Goal: Task Accomplishment & Management: Manage account settings

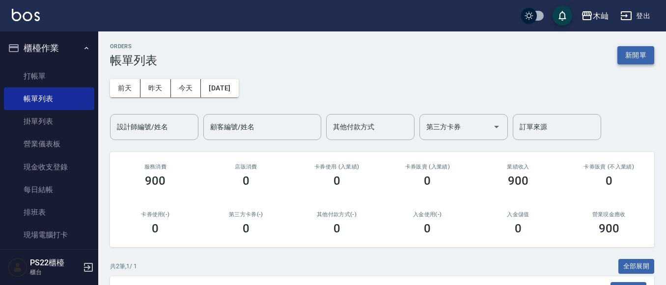
click at [642, 50] on button "新開單" at bounding box center [635, 55] width 37 height 18
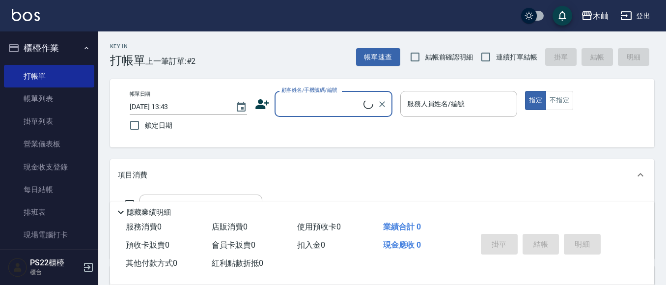
click at [297, 102] on input "顧客姓名/手機號碼/編號" at bounding box center [321, 103] width 84 height 17
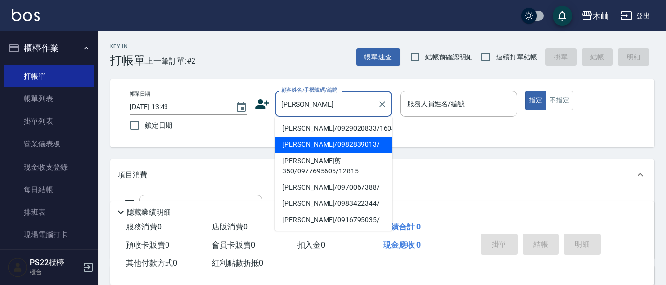
scroll to position [98, 0]
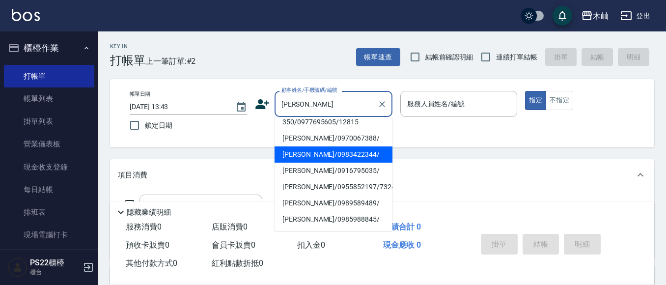
click at [331, 162] on li "[PERSON_NAME]/0983422344/" at bounding box center [333, 154] width 118 height 16
type input "[PERSON_NAME]/0983422344/"
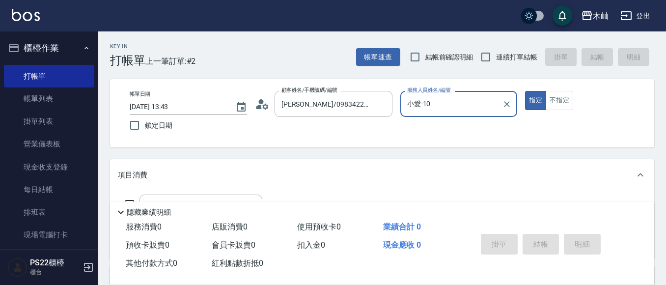
type input "小愛-10"
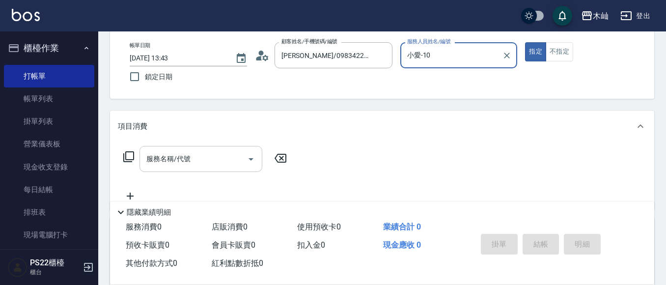
scroll to position [49, 0]
click at [216, 154] on input "服務名稱/代號" at bounding box center [193, 158] width 99 height 17
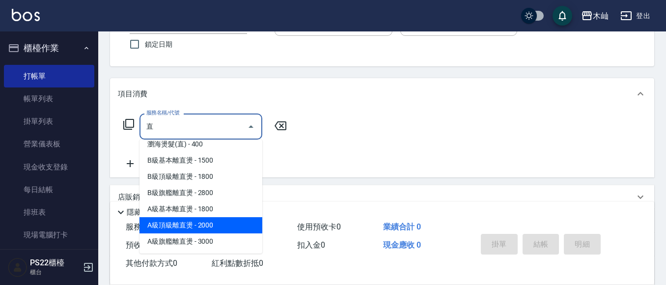
scroll to position [98, 0]
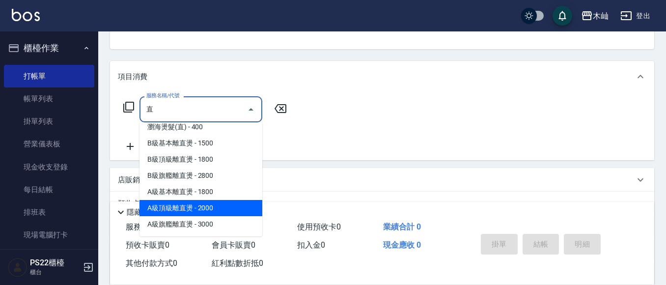
click at [209, 206] on span "A級頂級離直燙 - 2000" at bounding box center [200, 208] width 123 height 16
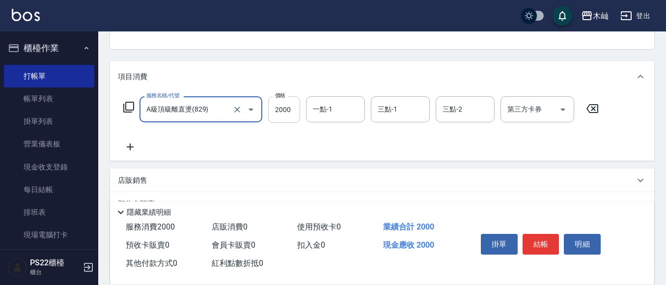
type input "A級頂級離直燙(829)"
click at [288, 111] on input "2000" at bounding box center [284, 109] width 32 height 27
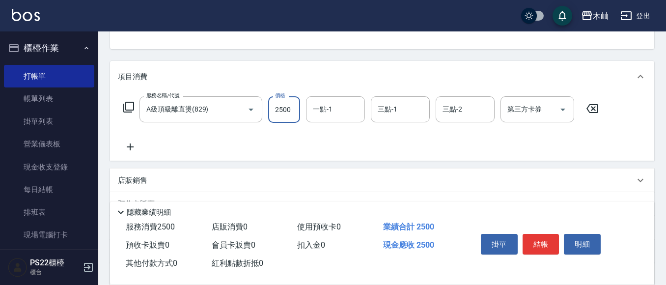
type input "2500"
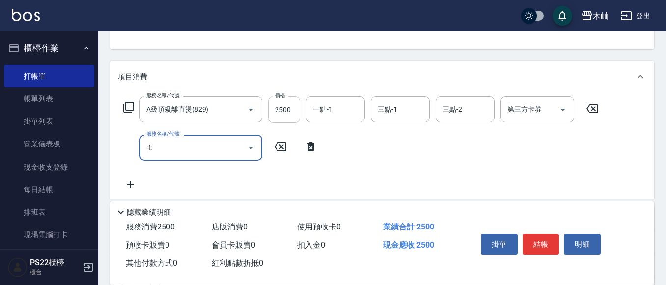
type input "直"
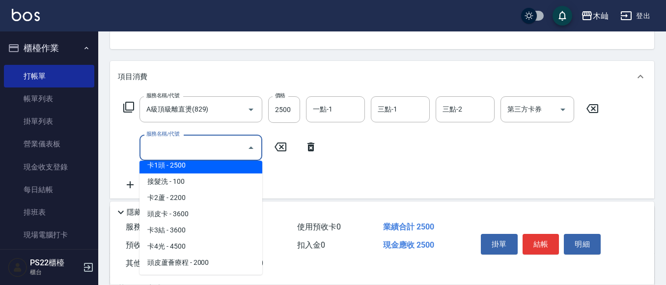
scroll to position [4, 0]
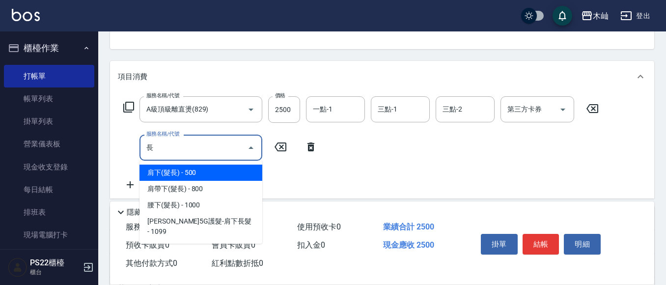
click at [190, 204] on span "腰下(髮長) - 1000" at bounding box center [200, 205] width 123 height 16
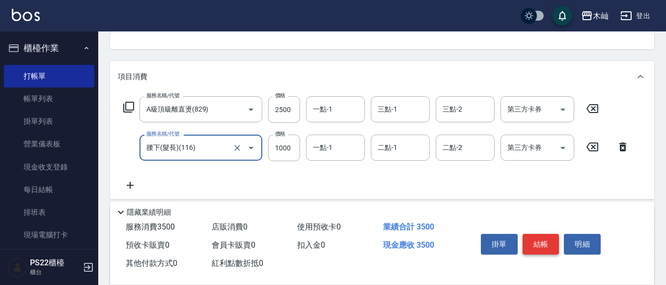
type input "腰下(髮長)(116)"
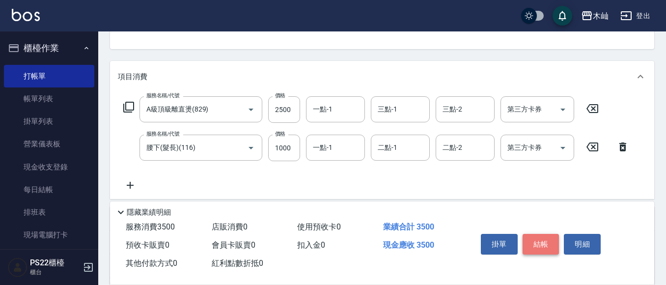
click at [545, 242] on button "結帳" at bounding box center [540, 244] width 37 height 21
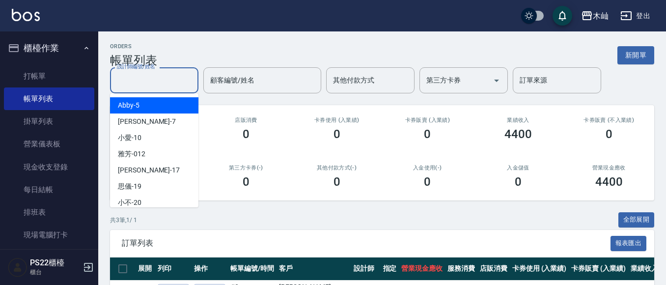
click at [166, 88] on div "設計師編號/姓名 設計師編號/姓名 顧客編號/姓名 顧客編號/姓名 其他付款方式 其他付款方式 第三方卡券 第三方卡券 訂單來源 訂單來源" at bounding box center [382, 80] width 544 height 26
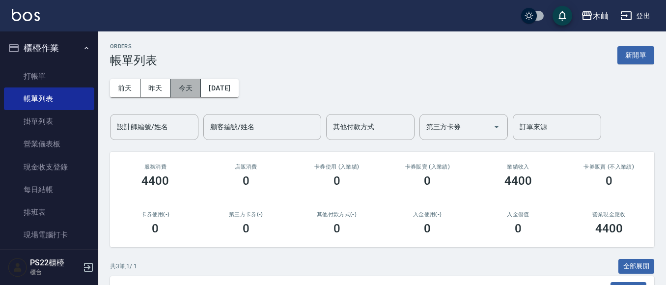
click at [188, 88] on button "今天" at bounding box center [186, 88] width 30 height 18
click at [159, 131] on input "設計師編號/姓名" at bounding box center [154, 126] width 80 height 17
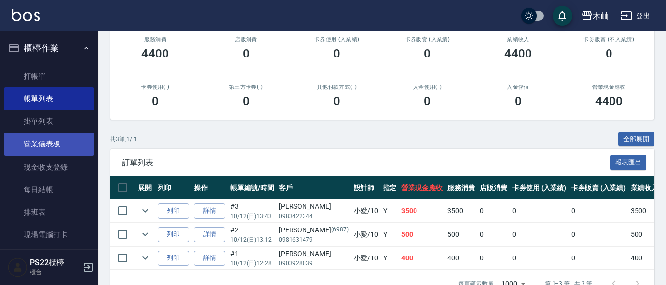
scroll to position [110, 0]
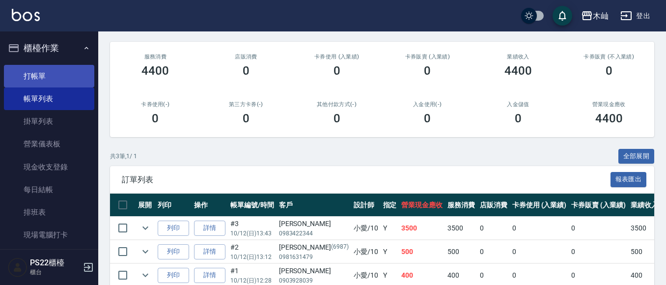
type input "小愛-10"
click at [31, 73] on link "打帳單" at bounding box center [49, 76] width 90 height 23
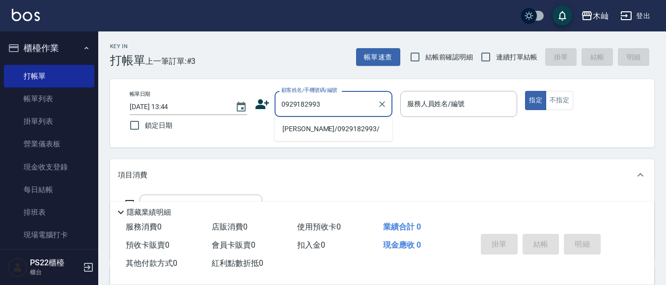
click at [313, 129] on li "[PERSON_NAME]/0929182993/" at bounding box center [333, 129] width 118 height 16
type input "[PERSON_NAME]/0929182993/"
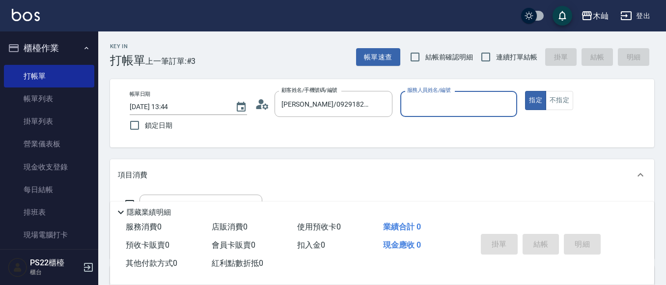
type input "雅芳-012"
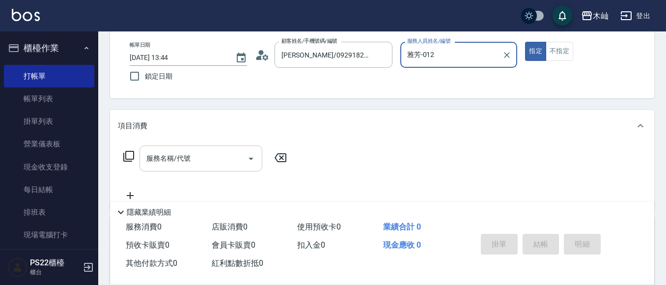
click at [203, 155] on input "服務名稱/代號" at bounding box center [193, 158] width 99 height 17
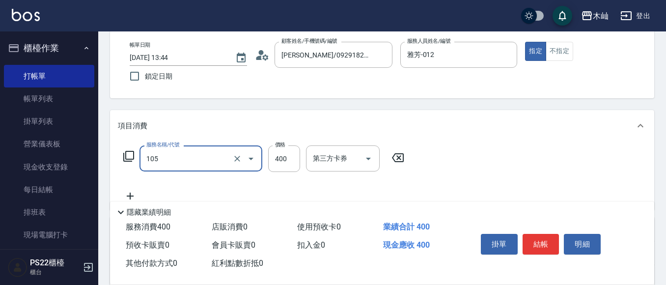
type input "A級單剪(105)"
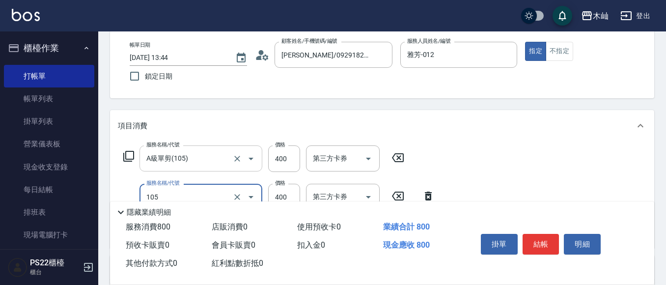
type input "A級單剪(105)"
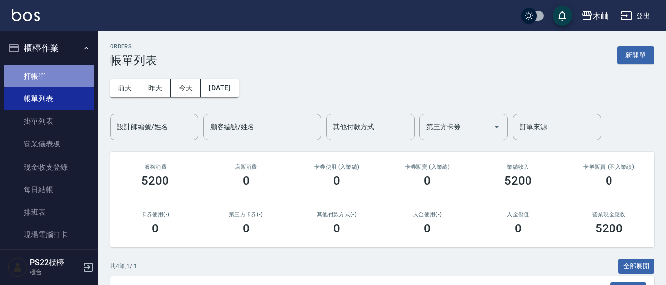
click at [72, 75] on link "打帳單" at bounding box center [49, 76] width 90 height 23
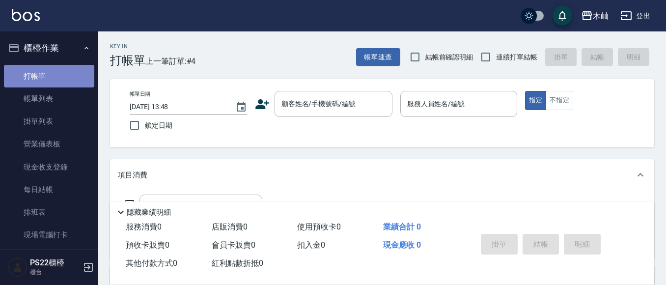
click at [67, 75] on link "打帳單" at bounding box center [49, 76] width 90 height 23
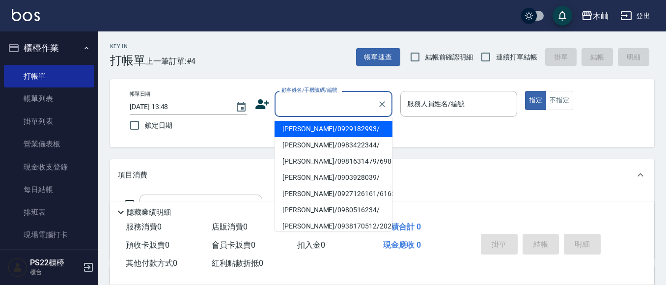
click at [305, 104] on input "顧客姓名/手機號碼/編號" at bounding box center [326, 103] width 94 height 17
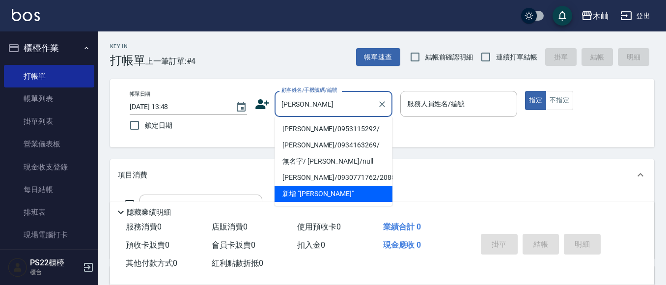
click at [353, 128] on li "[PERSON_NAME]/0953115292/" at bounding box center [333, 129] width 118 height 16
type input "[PERSON_NAME]/0953115292/"
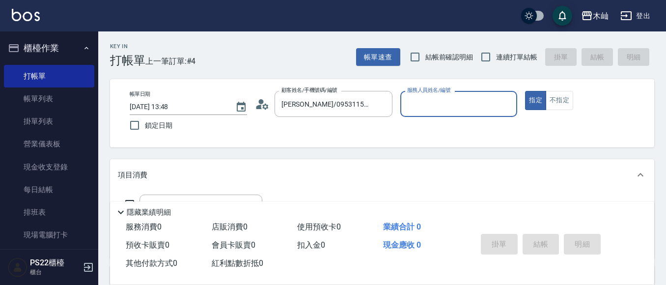
click at [418, 99] on input "服務人員姓名/編號" at bounding box center [459, 103] width 108 height 17
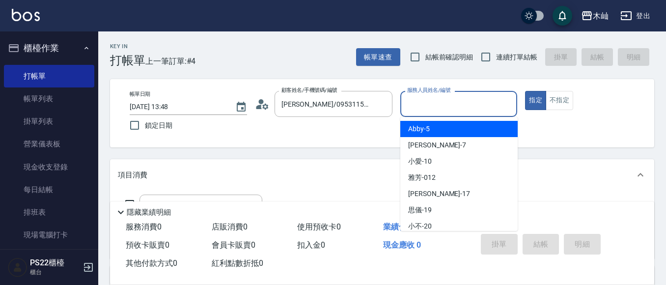
click at [420, 132] on span "Abby -5" at bounding box center [419, 129] width 22 height 10
type input "Abby-5"
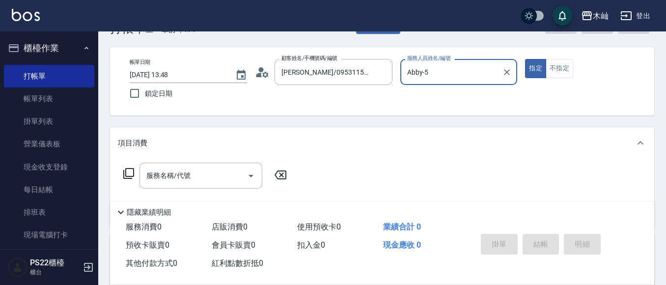
scroll to position [49, 0]
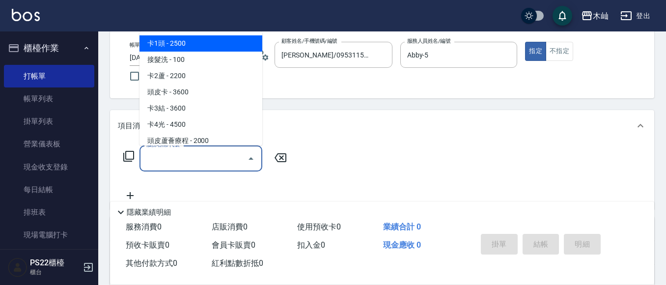
click at [225, 156] on input "服務名稱/代號" at bounding box center [193, 158] width 99 height 17
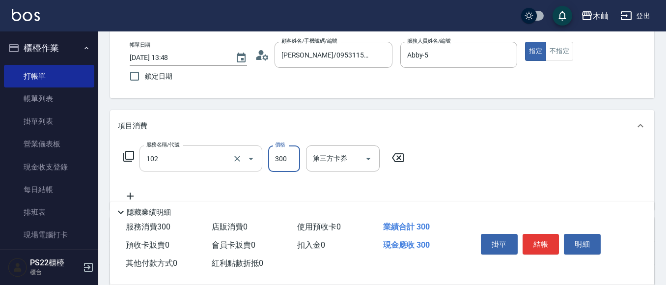
type input "精油洗髮(102)"
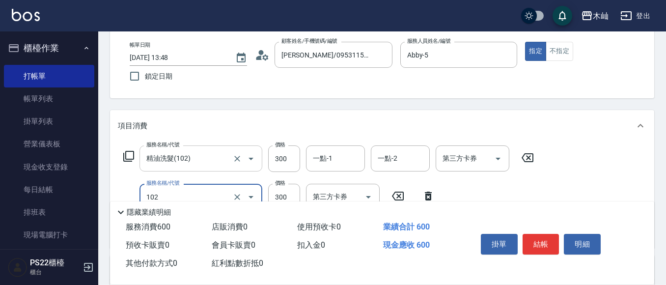
type input "精油洗髮(102)"
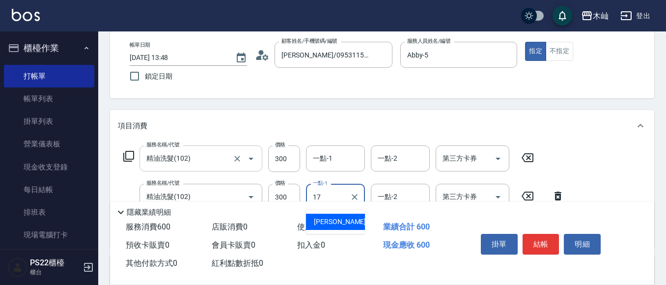
type input "[PERSON_NAME]-17"
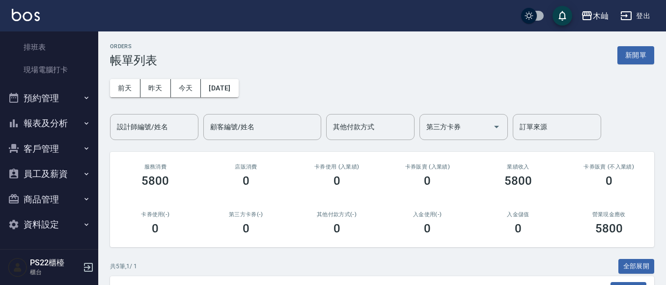
click at [59, 128] on button "報表及分析" at bounding box center [49, 123] width 90 height 26
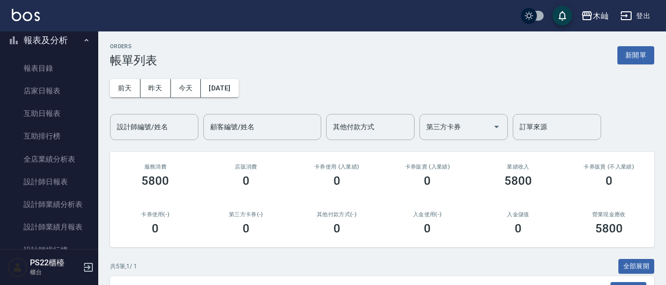
scroll to position [263, 0]
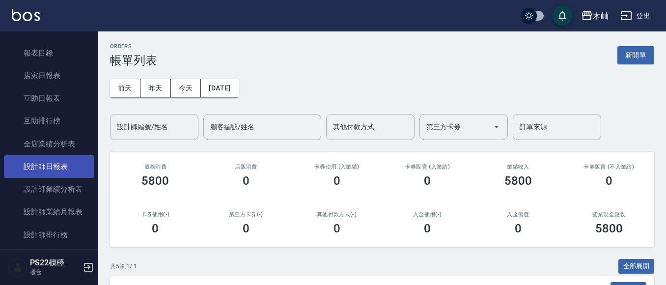
click at [57, 167] on link "設計師日報表" at bounding box center [49, 166] width 90 height 23
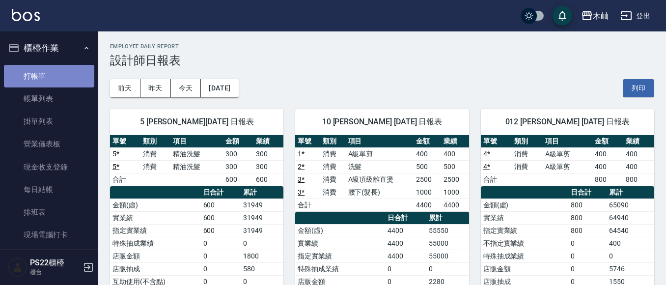
click at [66, 77] on link "打帳單" at bounding box center [49, 76] width 90 height 23
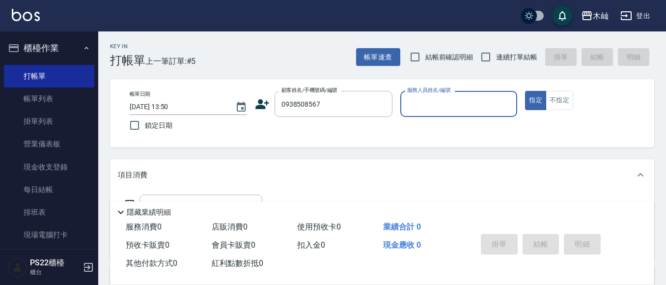
click at [47, 59] on button "櫃檯作業" at bounding box center [49, 48] width 90 height 26
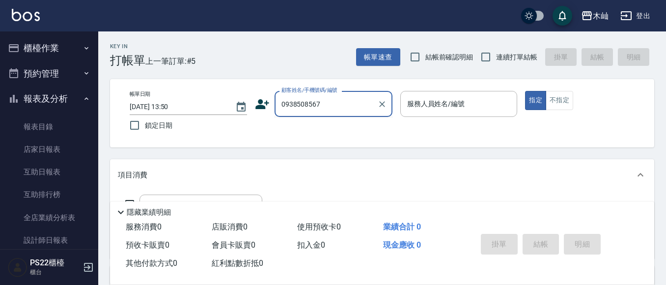
drag, startPoint x: 334, startPoint y: 96, endPoint x: 272, endPoint y: 105, distance: 62.9
click at [291, 105] on input "0938508567" at bounding box center [326, 103] width 94 height 17
type input "0938508567"
click at [260, 103] on icon at bounding box center [262, 104] width 14 height 10
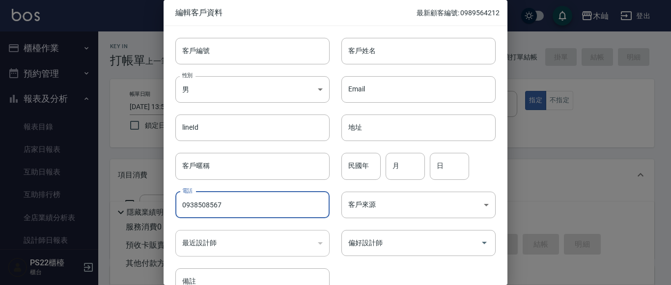
drag, startPoint x: 260, startPoint y: 214, endPoint x: 150, endPoint y: 218, distance: 109.6
click at [150, 218] on div "編輯客戶資料 最新顧客編號: 0989564212 客戶編號 客戶編號 客戶姓名 客戶姓名 性別 男 [DEMOGRAPHIC_DATA] 性別 Email …" at bounding box center [335, 142] width 671 height 285
type input "0976723172"
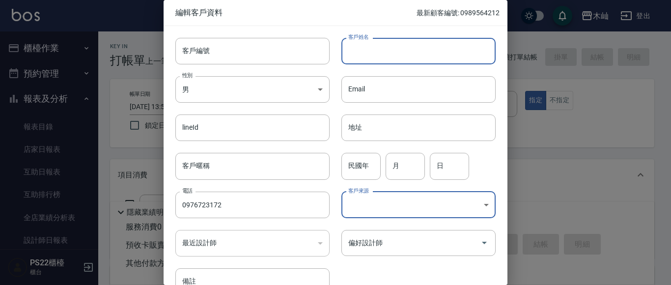
click at [409, 42] on input "客戶姓名" at bounding box center [418, 51] width 154 height 27
type input "[PERSON_NAME]"
click at [355, 171] on input "民國年" at bounding box center [360, 166] width 39 height 27
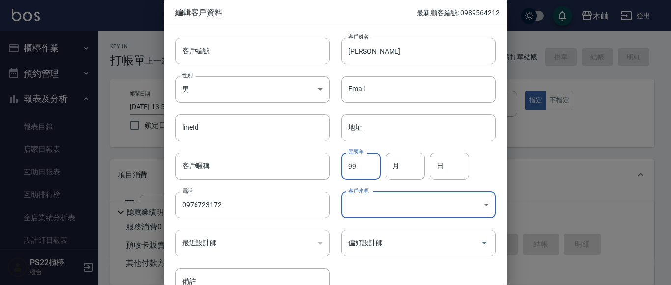
type input "99"
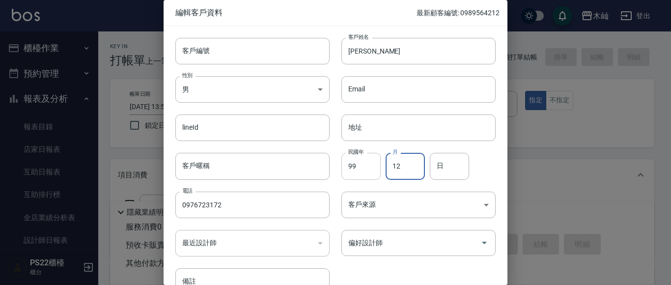
type input "12"
type input "11"
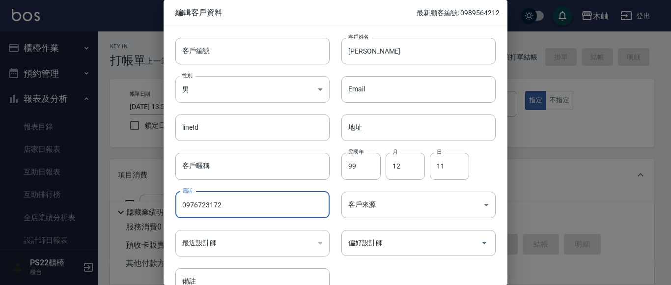
click at [243, 91] on body "木屾 登出 櫃檯作業 打帳單 帳單列表 掛單列表 營業儀表板 現金收支登錄 每日結帳 排班表 現場電腦打卡 預約管理 預約管理 單日預約紀錄 單週預約紀錄 報…" at bounding box center [335, 239] width 671 height 478
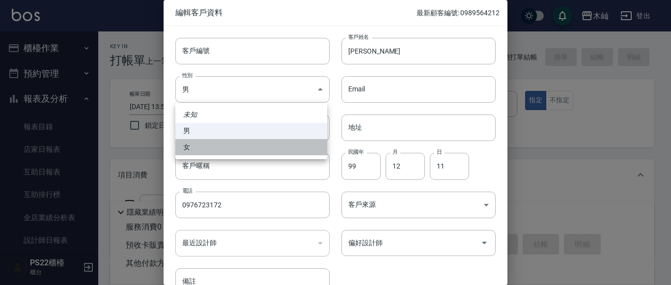
click at [210, 152] on li "女" at bounding box center [251, 147] width 152 height 16
type input "[DEMOGRAPHIC_DATA]"
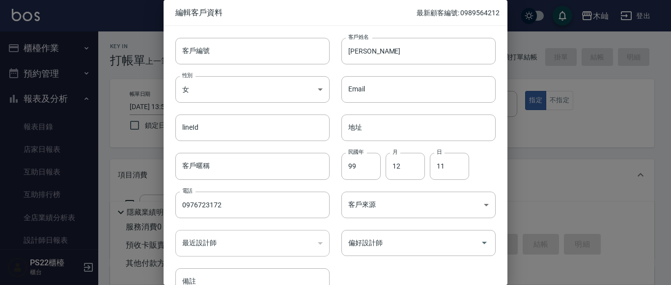
scroll to position [49, 0]
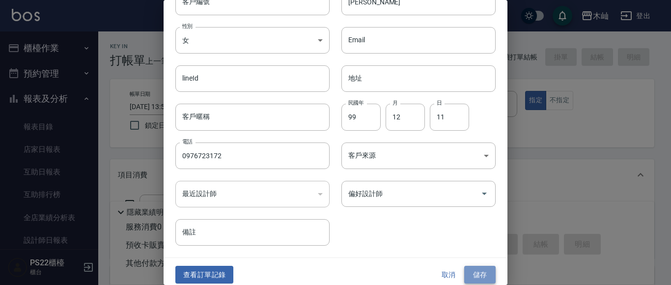
click at [485, 277] on button "儲存" at bounding box center [479, 275] width 31 height 18
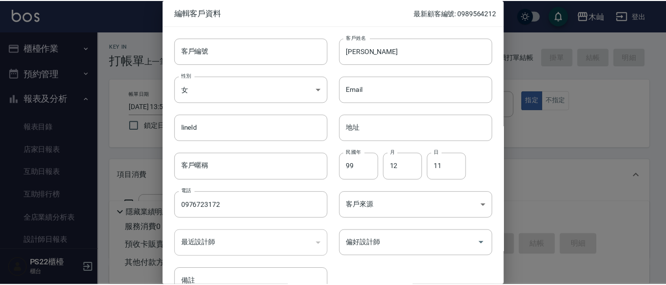
scroll to position [55, 0]
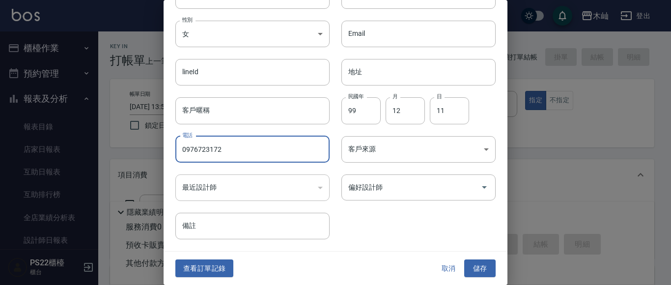
drag, startPoint x: 243, startPoint y: 153, endPoint x: 166, endPoint y: 152, distance: 76.6
click at [166, 152] on div "電話 [PHONE_NUMBER] 電話" at bounding box center [246, 143] width 166 height 38
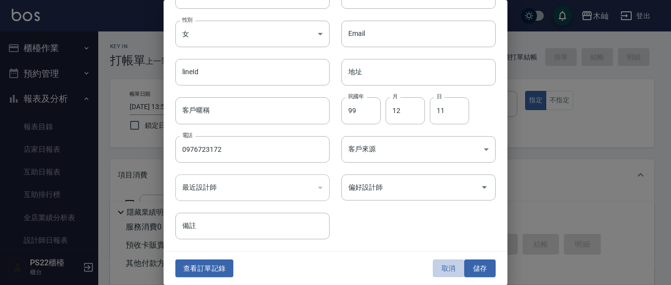
click at [451, 268] on button "取消" at bounding box center [448, 268] width 31 height 18
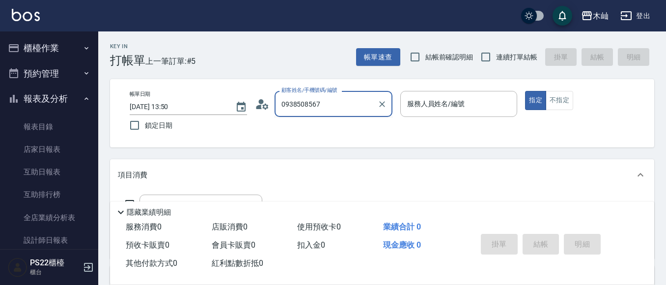
drag, startPoint x: 326, startPoint y: 111, endPoint x: 252, endPoint y: 124, distance: 75.7
click at [252, 124] on div "帳單日期 [DATE] 13:50 鎖定日期 顧客姓名/手機號碼/編號 0938508567 顧客姓名/手機號碼/編號 服務人員姓名/編號 服務人員姓名/編號…" at bounding box center [382, 113] width 520 height 45
paste input "76723172"
click at [317, 132] on li "[PERSON_NAME]/0976723172/" at bounding box center [333, 129] width 118 height 16
type input "[PERSON_NAME]/0976723172/"
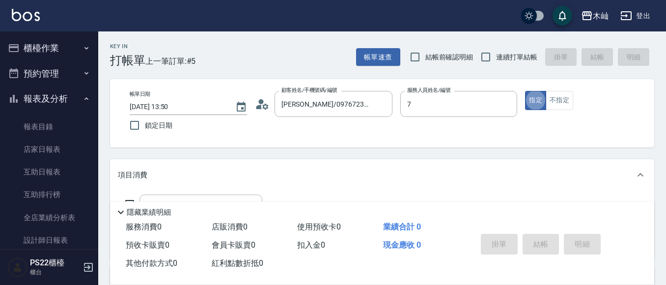
type input "[PERSON_NAME]-7"
type button "true"
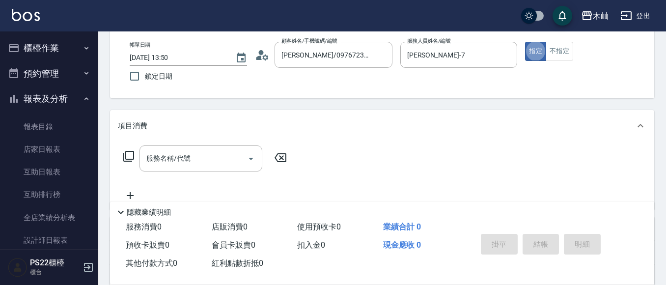
scroll to position [98, 0]
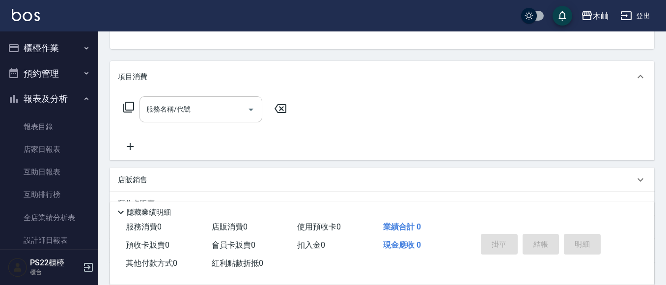
click at [217, 111] on input "服務名稱/代號" at bounding box center [193, 109] width 99 height 17
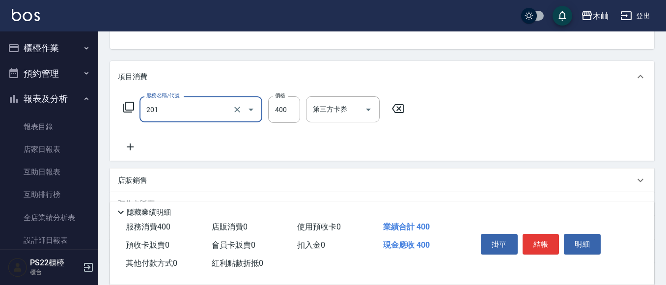
type input "洗剪(201)"
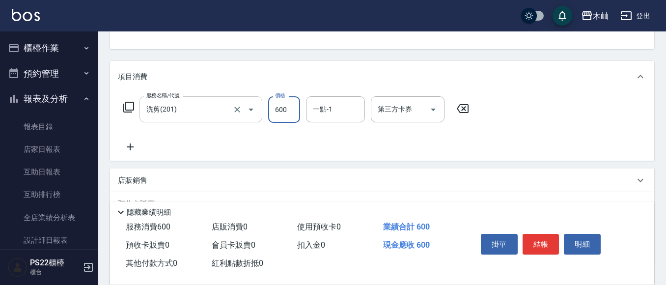
type input "600"
click at [542, 237] on button "結帳" at bounding box center [540, 244] width 37 height 21
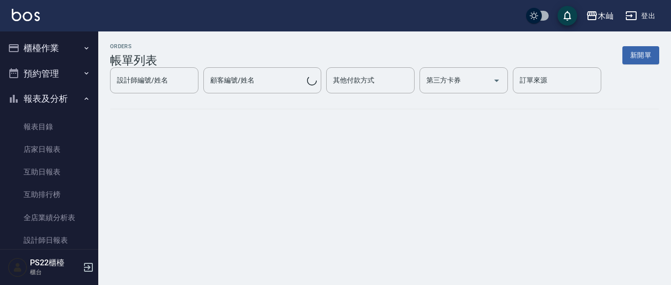
click at [58, 95] on button "報表及分析" at bounding box center [49, 99] width 90 height 26
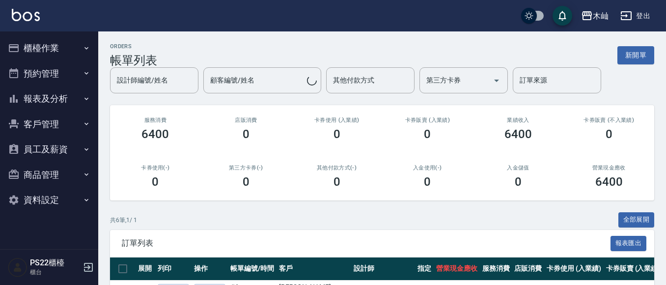
drag, startPoint x: 145, startPoint y: 109, endPoint x: 201, endPoint y: 86, distance: 61.2
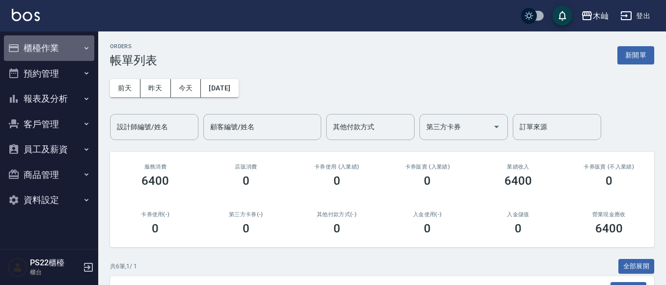
click at [48, 42] on button "櫃檯作業" at bounding box center [49, 48] width 90 height 26
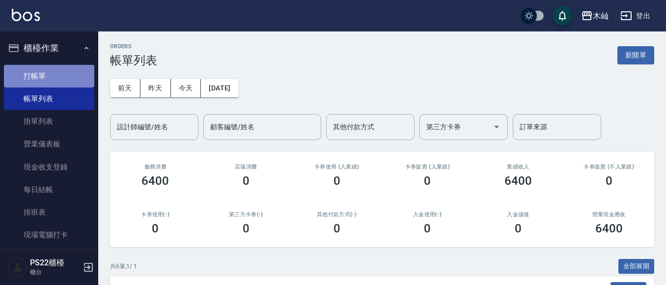
click at [67, 71] on link "打帳單" at bounding box center [49, 76] width 90 height 23
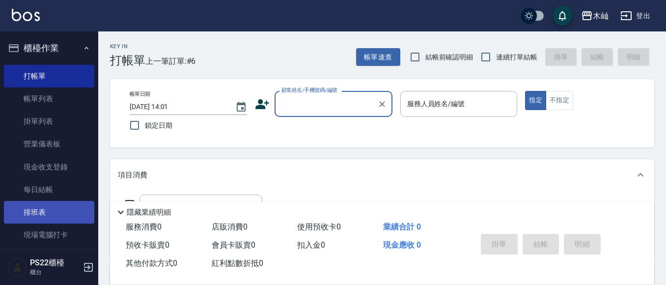
click at [58, 210] on link "排班表" at bounding box center [49, 212] width 90 height 23
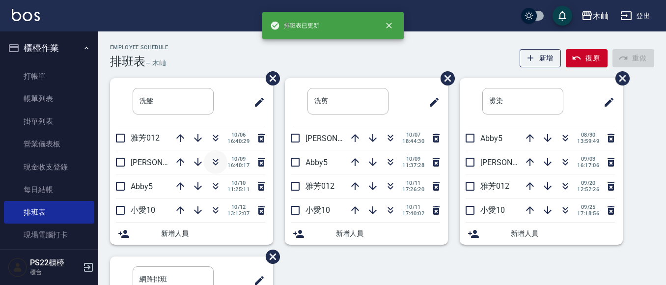
click at [218, 163] on icon "button" at bounding box center [216, 162] width 12 height 12
click at [180, 206] on icon "button" at bounding box center [180, 210] width 12 height 12
click at [177, 183] on icon "button" at bounding box center [180, 186] width 8 height 8
click at [387, 134] on icon "button" at bounding box center [390, 138] width 12 height 12
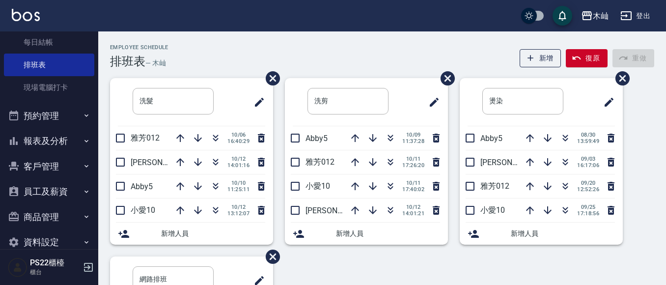
scroll to position [165, 0]
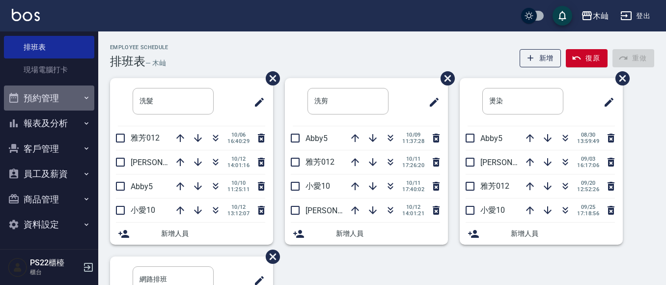
click at [58, 93] on button "預約管理" at bounding box center [49, 98] width 90 height 26
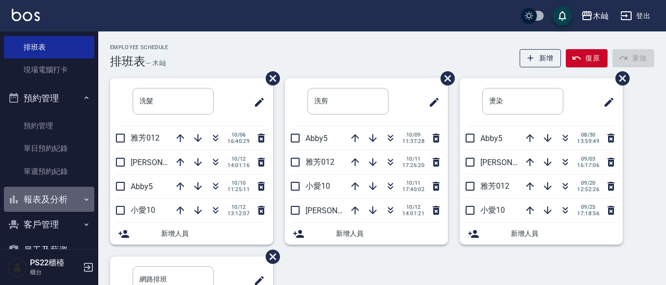
click at [65, 197] on button "報表及分析" at bounding box center [49, 200] width 90 height 26
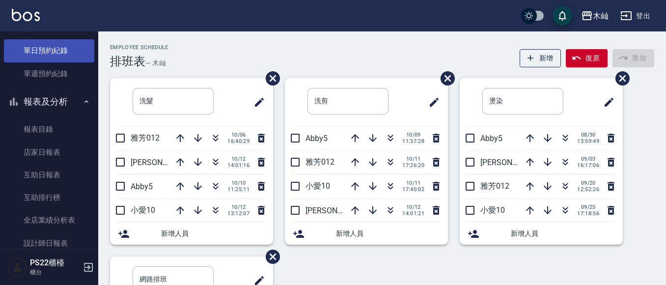
scroll to position [263, 0]
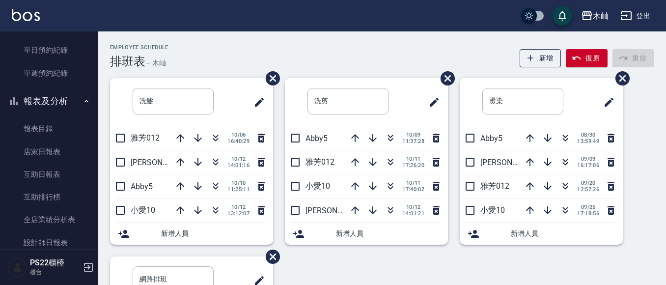
click at [50, 97] on button "報表及分析" at bounding box center [49, 101] width 90 height 26
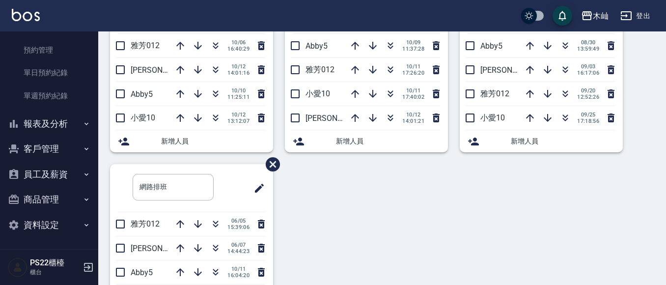
scroll to position [98, 0]
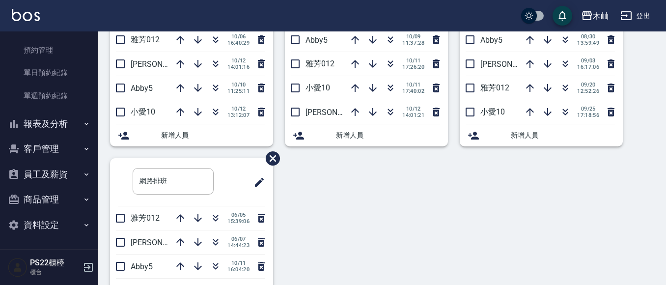
click at [57, 152] on button "客戶管理" at bounding box center [49, 149] width 90 height 26
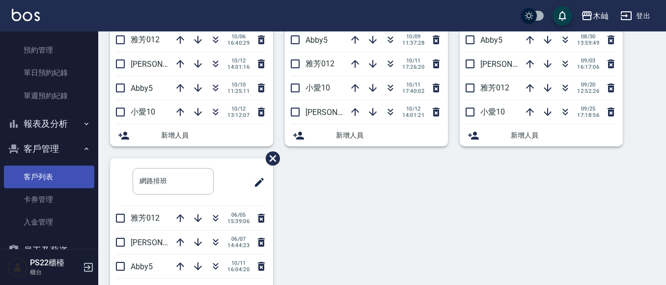
click at [47, 170] on link "客戶列表" at bounding box center [49, 176] width 90 height 23
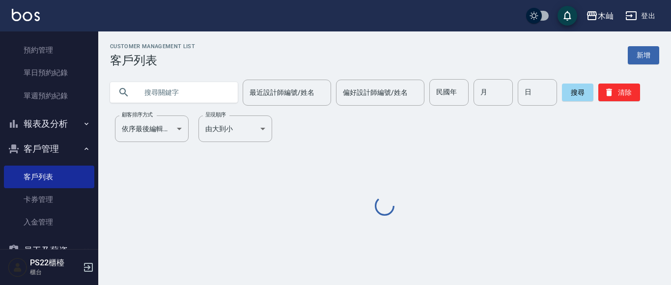
click at [174, 100] on input "text" at bounding box center [183, 92] width 92 height 27
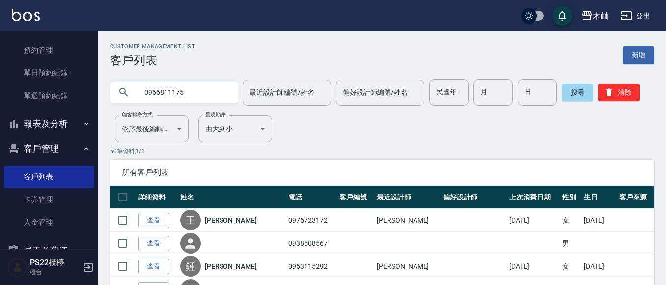
type input "0966811175"
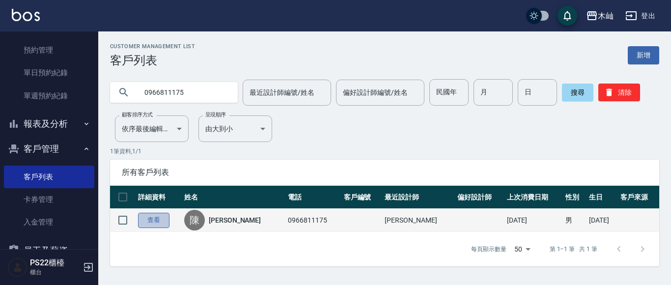
click at [153, 223] on link "查看" at bounding box center [153, 220] width 31 height 15
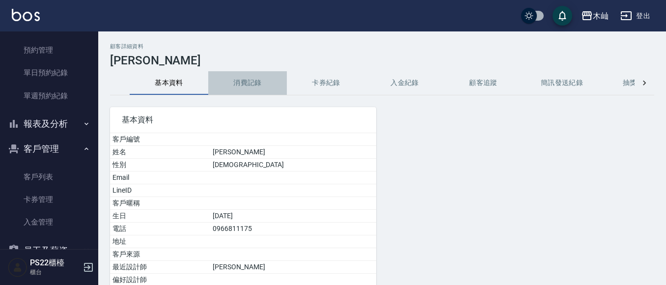
click at [249, 79] on button "消費記錄" at bounding box center [247, 83] width 79 height 24
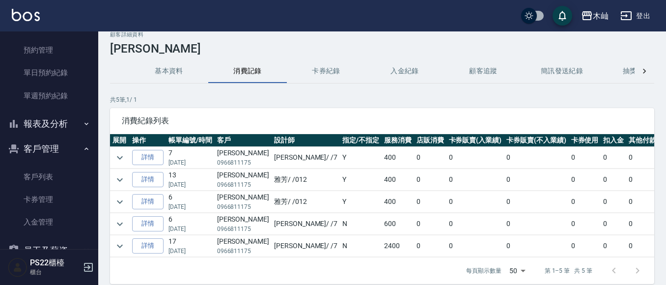
scroll to position [0, 27]
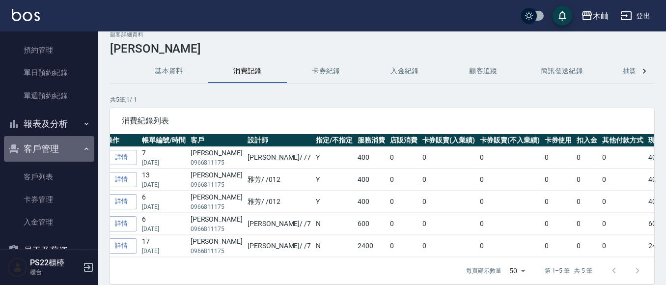
click at [72, 145] on button "客戶管理" at bounding box center [49, 149] width 90 height 26
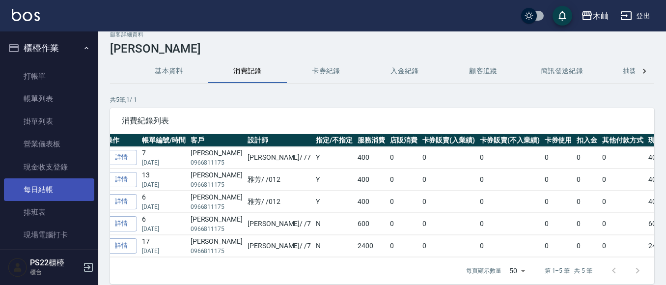
scroll to position [98, 0]
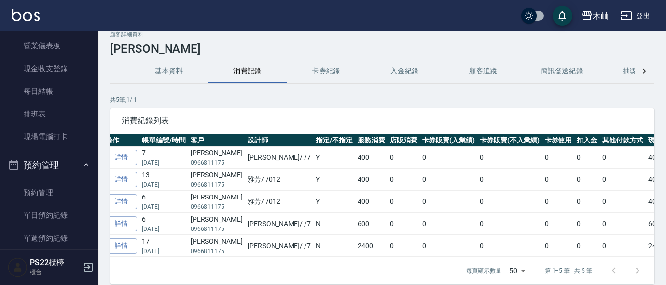
click at [66, 160] on button "預約管理" at bounding box center [49, 165] width 90 height 26
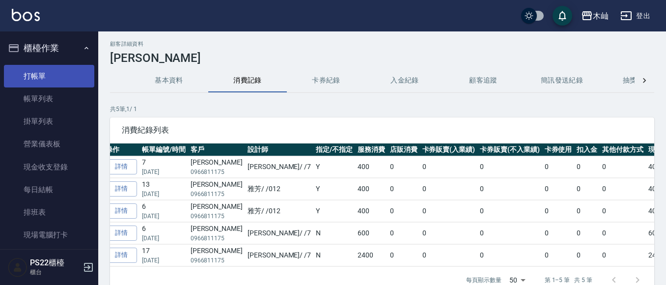
scroll to position [0, 0]
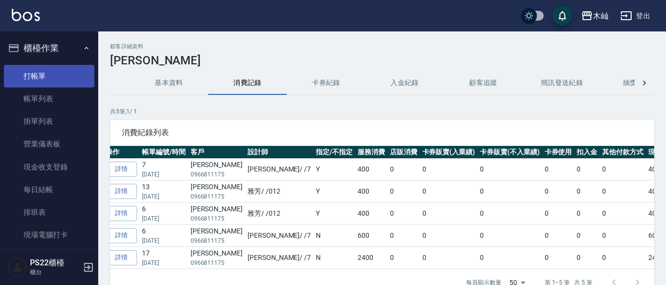
click at [26, 69] on link "打帳單" at bounding box center [49, 76] width 90 height 23
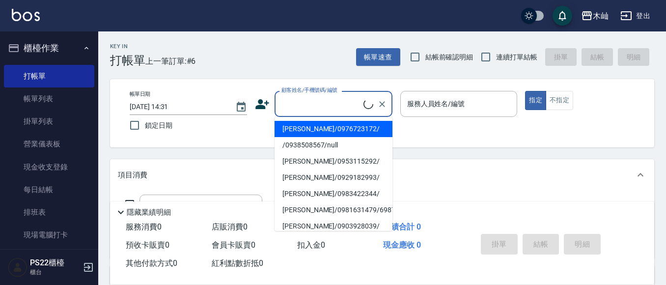
drag, startPoint x: 324, startPoint y: 101, endPoint x: 310, endPoint y: 103, distance: 13.9
click at [324, 101] on input "顧客姓名/手機號碼/編號" at bounding box center [321, 103] width 84 height 17
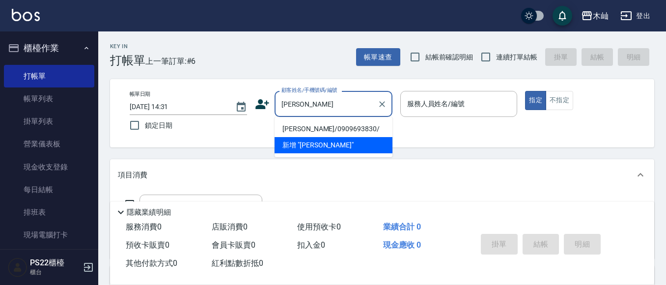
click at [306, 127] on li "[PERSON_NAME]/0909693830/" at bounding box center [333, 129] width 118 height 16
type input "[PERSON_NAME]/0909693830/"
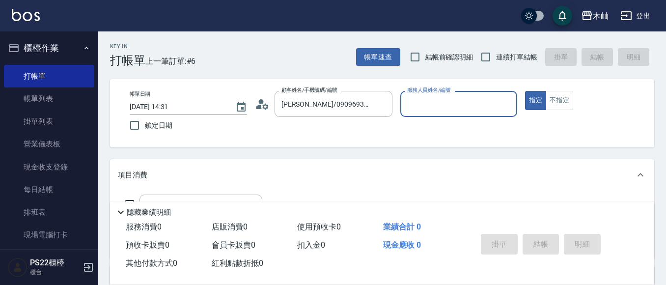
type input "雅芳-012"
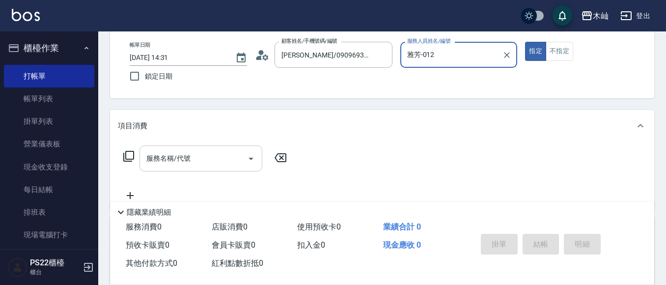
click at [230, 155] on input "服務名稱/代號" at bounding box center [193, 158] width 99 height 17
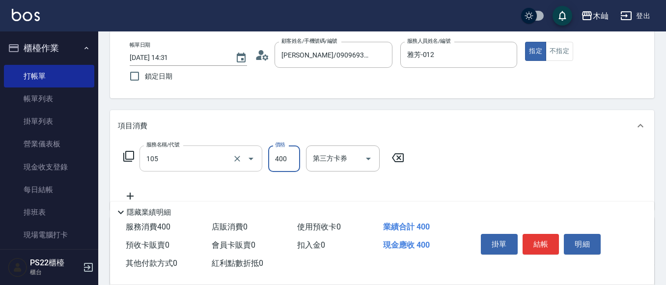
type input "A級單剪(105)"
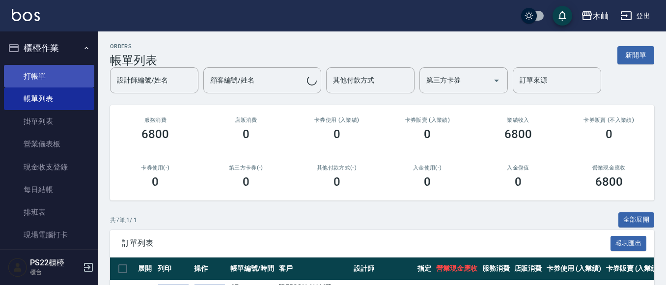
click at [53, 65] on link "打帳單" at bounding box center [49, 76] width 90 height 23
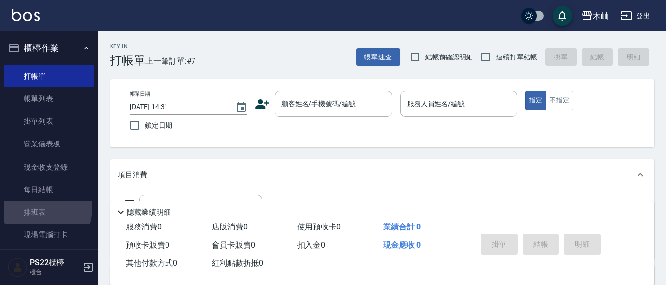
drag, startPoint x: 39, startPoint y: 208, endPoint x: 93, endPoint y: 214, distance: 54.3
click at [40, 207] on link "排班表" at bounding box center [49, 212] width 90 height 23
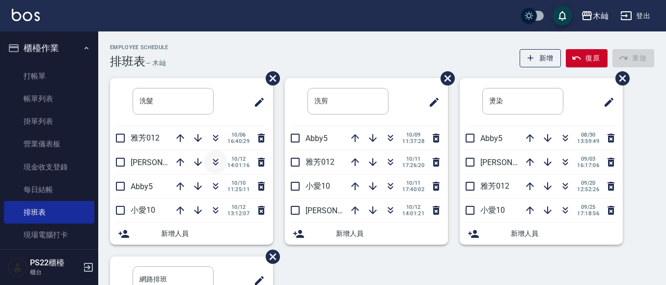
click at [213, 163] on icon "button" at bounding box center [215, 163] width 5 height 3
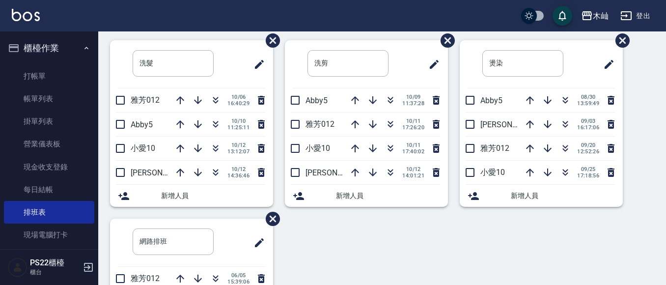
scroll to position [49, 0]
